Goal: Register for event/course

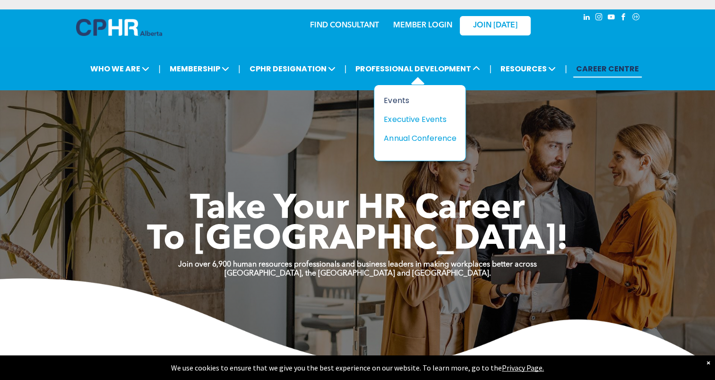
click at [395, 101] on div "Events" at bounding box center [416, 101] width 65 height 12
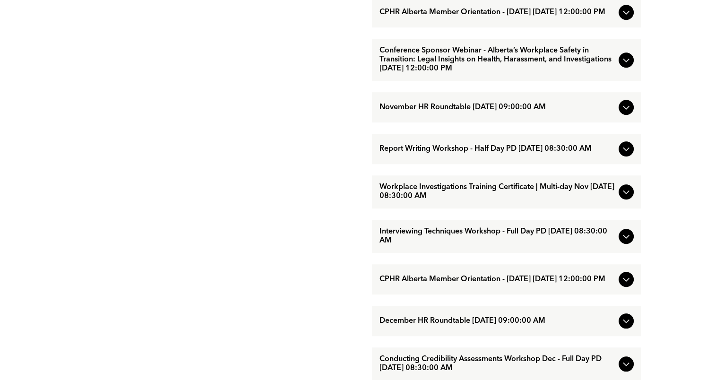
scroll to position [834, 0]
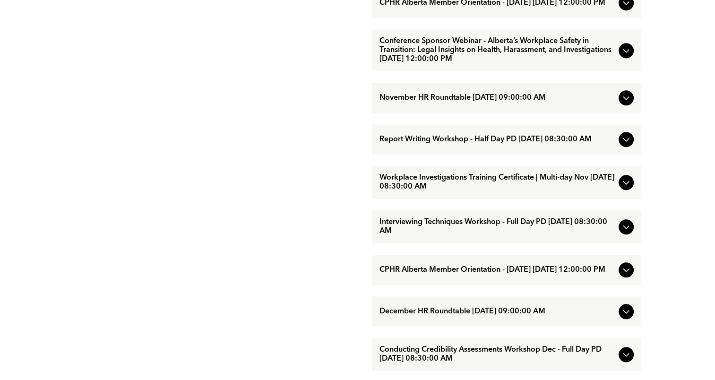
click at [410, 191] on span "Workplace Investigations Training Certificate | Multi-day Nov November/18/2025 …" at bounding box center [497, 182] width 235 height 18
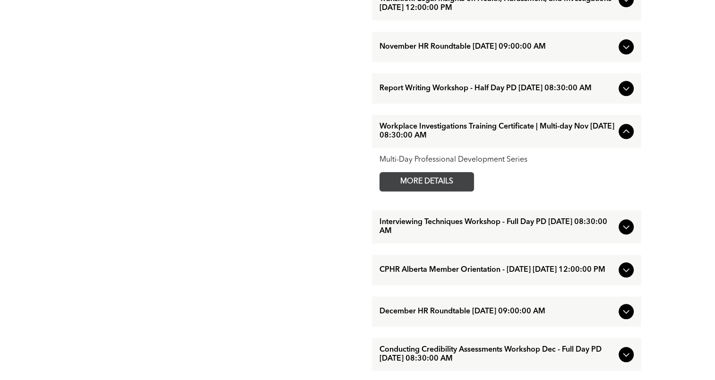
click at [416, 191] on span "MORE DETAILS" at bounding box center [427, 182] width 75 height 18
